Goal: Contribute content

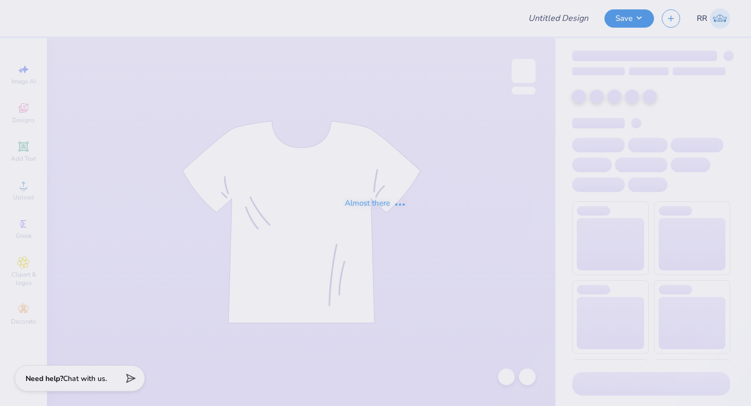
type input "Fall [PERSON_NAME] '25 Test 3"
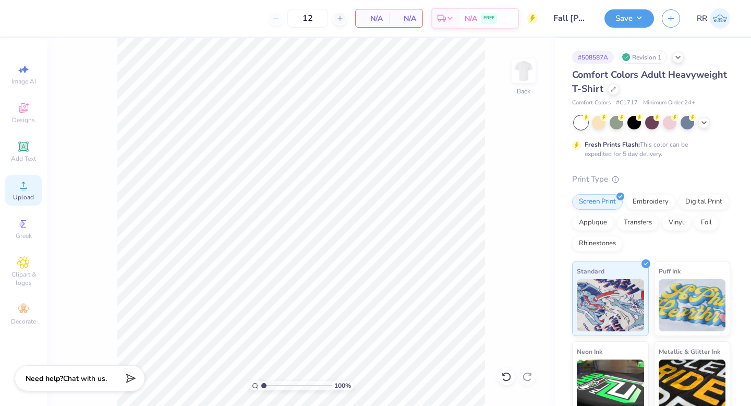
click at [26, 180] on icon at bounding box center [23, 185] width 13 height 13
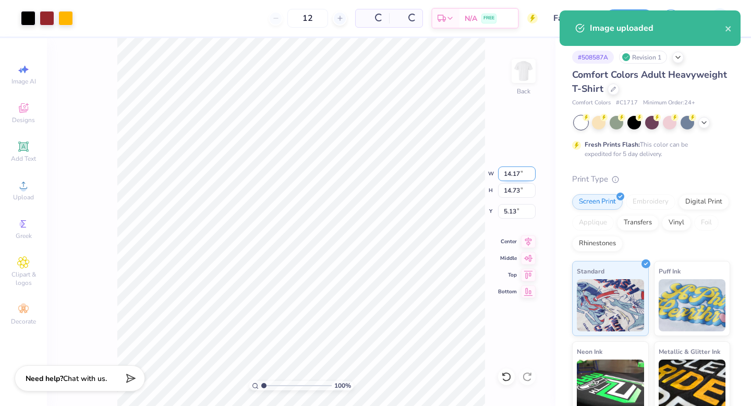
click at [504, 176] on input "14.17" at bounding box center [517, 173] width 38 height 15
click at [504, 175] on input "14.17" at bounding box center [517, 173] width 38 height 15
type input "3.50"
type input "3.64"
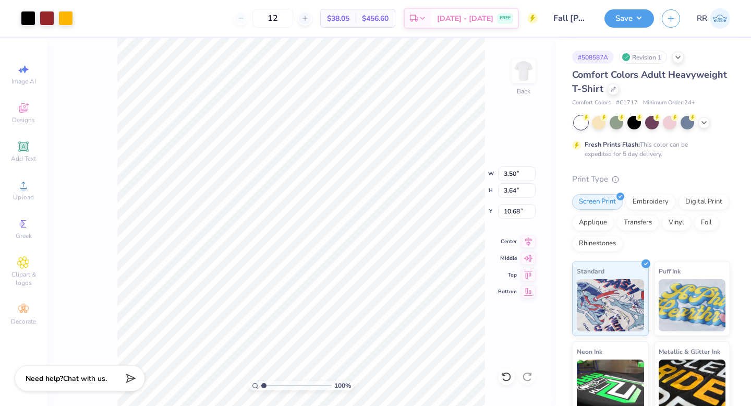
type input "3.00"
click at [518, 65] on img at bounding box center [524, 71] width 42 height 42
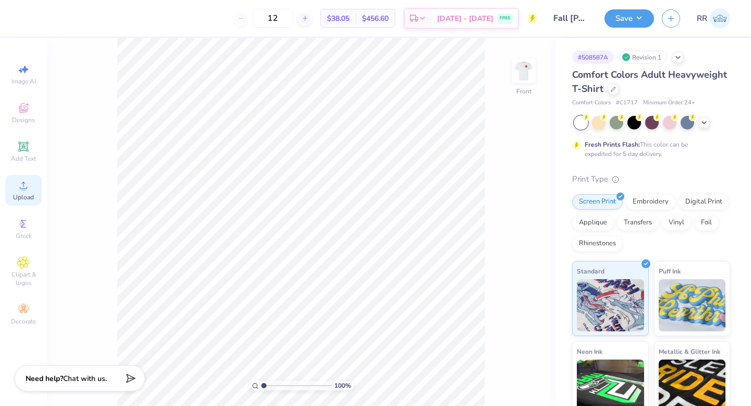
click at [30, 190] on div "Upload" at bounding box center [23, 190] width 36 height 31
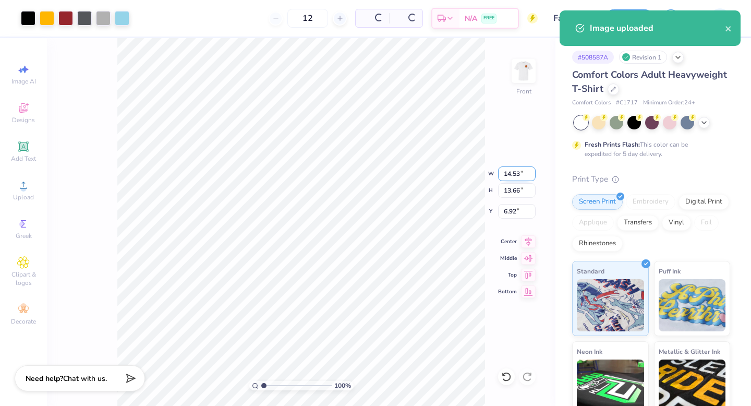
click at [511, 176] on input "14.53" at bounding box center [517, 173] width 38 height 15
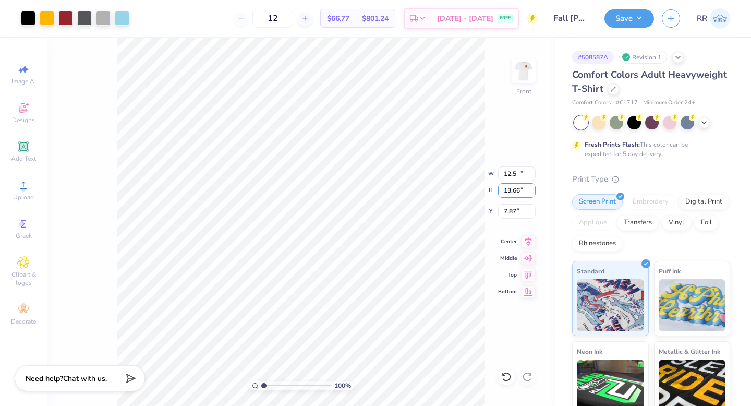
type input "12.50"
type input "11.76"
type input "3.00"
click at [529, 243] on icon at bounding box center [528, 240] width 15 height 13
click at [622, 17] on button "Save" at bounding box center [629, 17] width 50 height 18
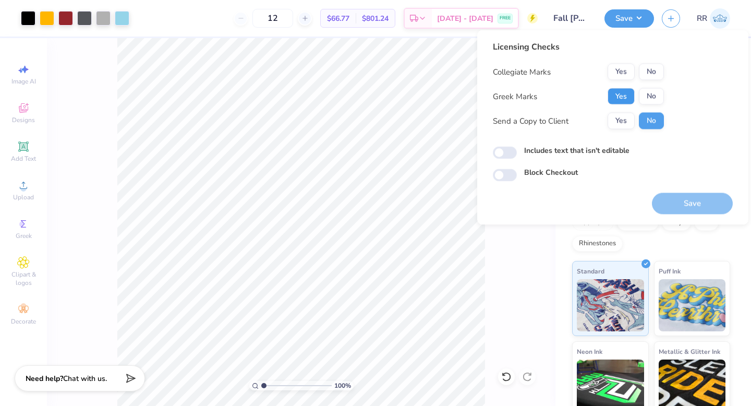
click at [622, 93] on button "Yes" at bounding box center [620, 96] width 27 height 17
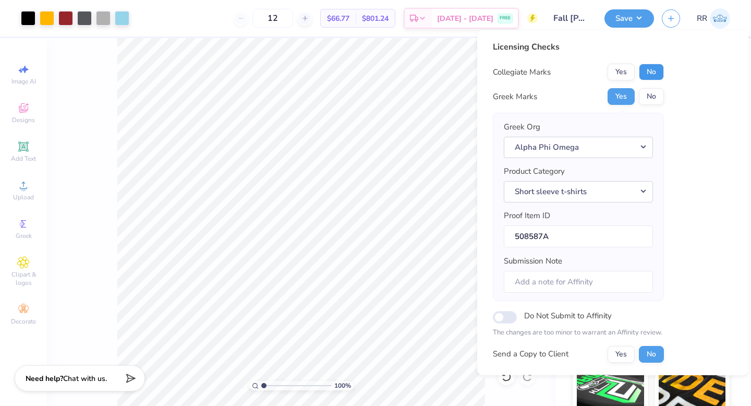
click at [642, 72] on button "No" at bounding box center [651, 72] width 25 height 17
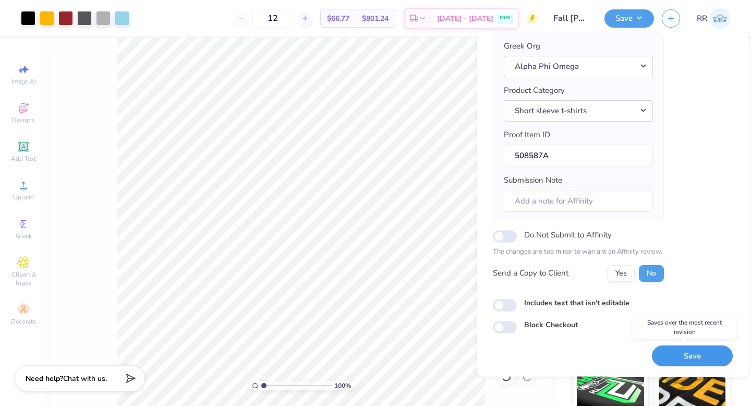
click at [722, 356] on button "Save" at bounding box center [692, 355] width 81 height 21
